Goal: Task Accomplishment & Management: Use online tool/utility

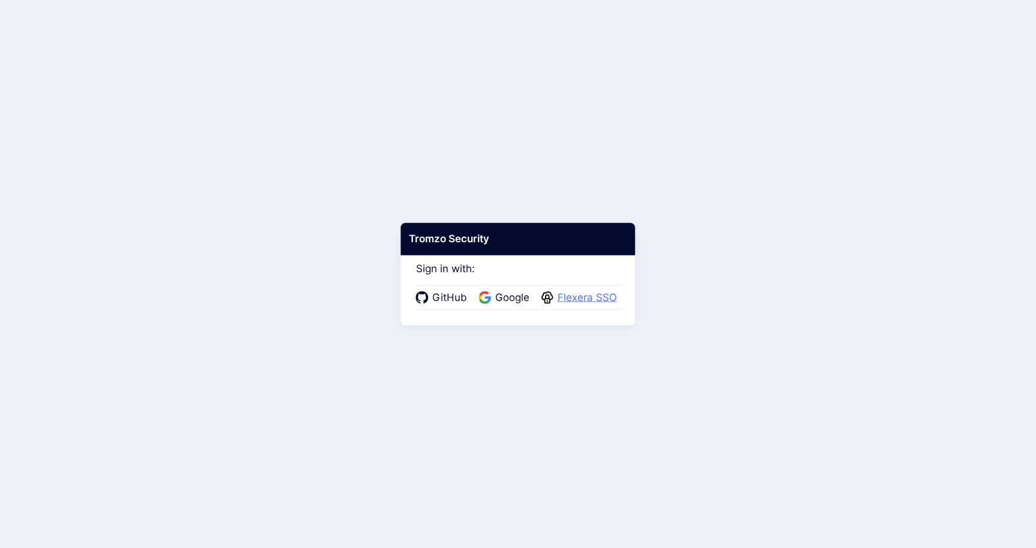
click at [575, 298] on span "Flexera SSO" at bounding box center [587, 298] width 67 height 16
click at [605, 299] on span "Flexera SSO" at bounding box center [587, 298] width 67 height 16
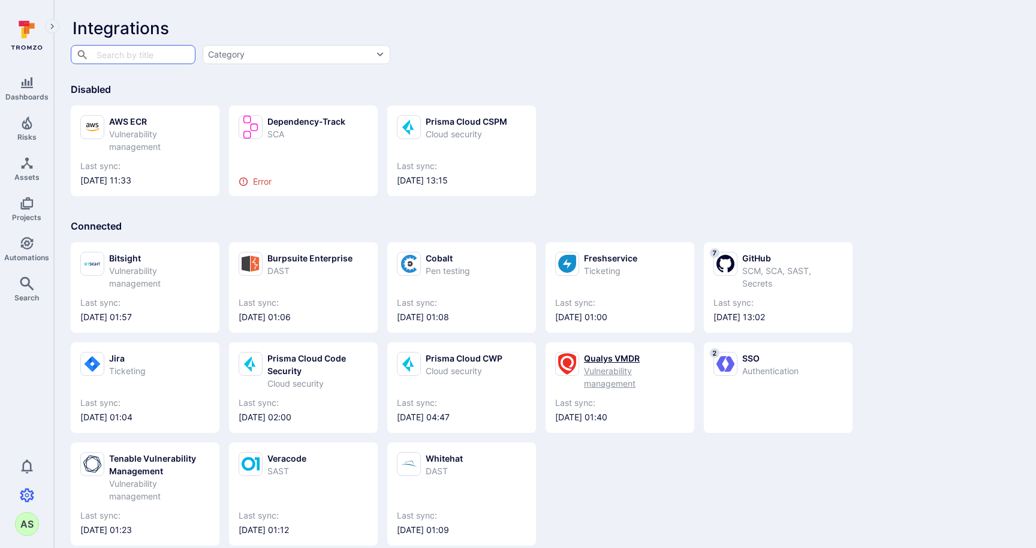
scroll to position [15, 0]
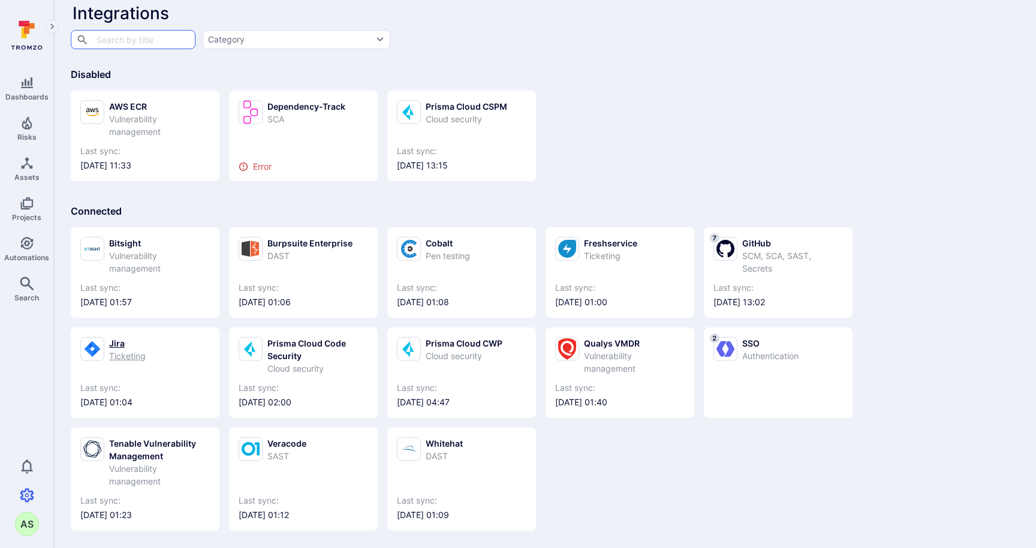
click at [120, 344] on div "Jira" at bounding box center [127, 343] width 37 height 13
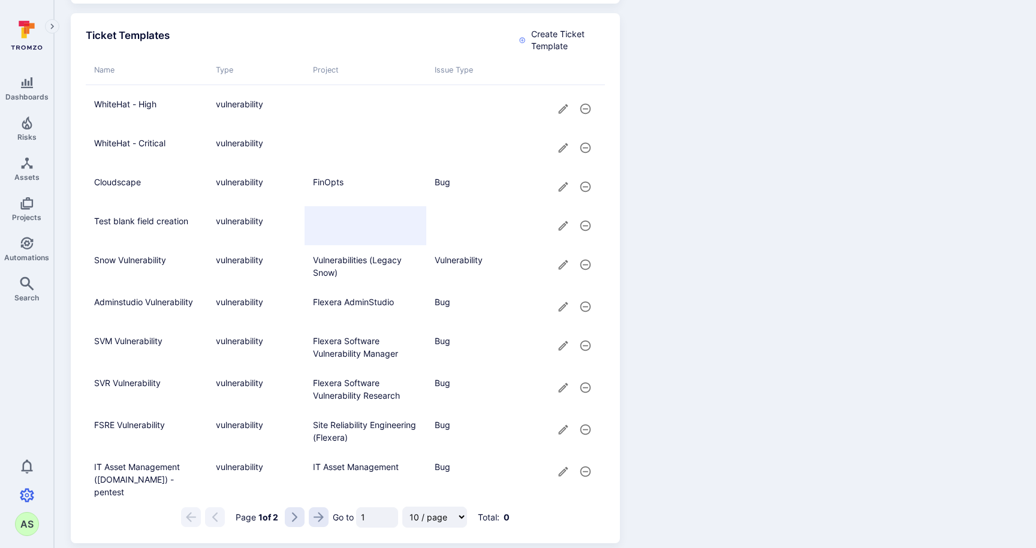
scroll to position [1085, 0]
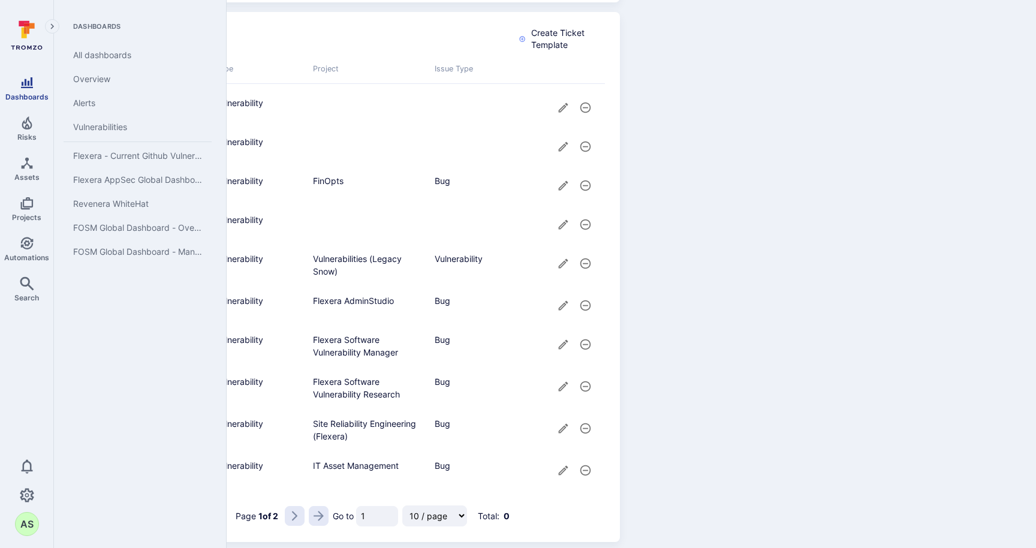
click at [32, 87] on icon "Dashboards" at bounding box center [27, 82] width 12 height 11
